Goal: Information Seeking & Learning: Learn about a topic

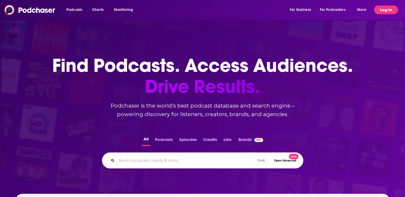
click at [377, 10] on button "Log In" at bounding box center [386, 10] width 24 height 9
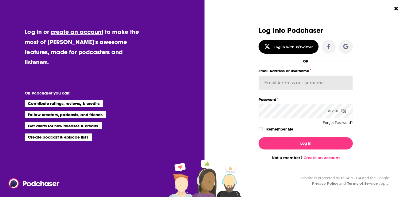
type input "[PERSON_NAME][EMAIL_ADDRESS][DOMAIN_NAME]"
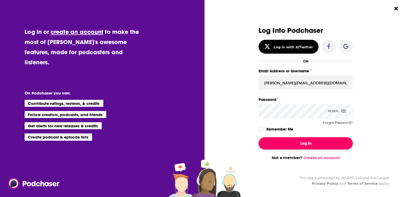
click at [287, 143] on button "Log In" at bounding box center [305, 143] width 94 height 12
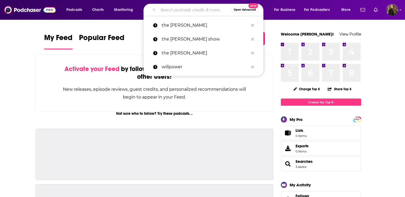
click at [169, 11] on input "Search podcasts, credits, & more..." at bounding box center [194, 10] width 73 height 9
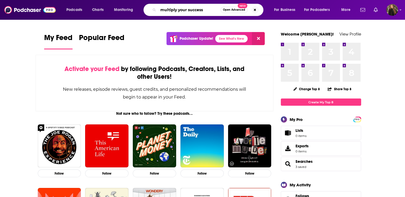
type input "multiply your success"
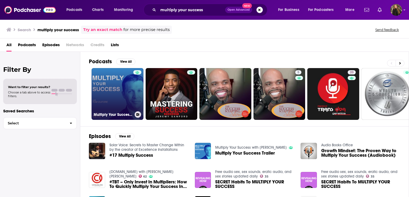
click at [120, 95] on link "Multiply Your Success with [PERSON_NAME]" at bounding box center [117, 94] width 52 height 52
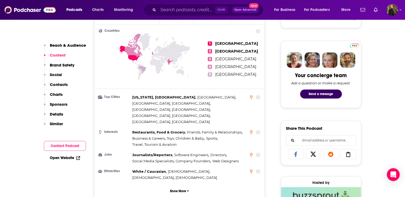
scroll to position [232, 0]
